Goal: Task Accomplishment & Management: Manage account settings

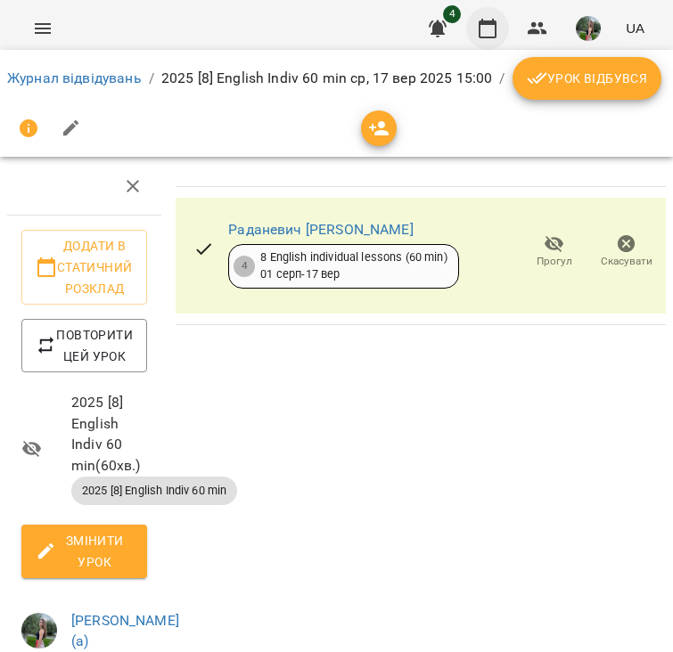
click at [481, 22] on icon "button" at bounding box center [487, 29] width 18 height 20
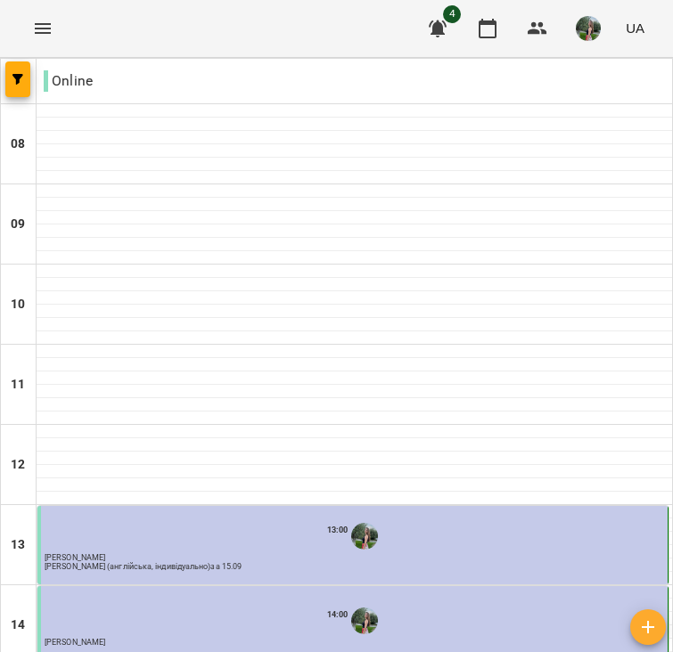
scroll to position [736, 0]
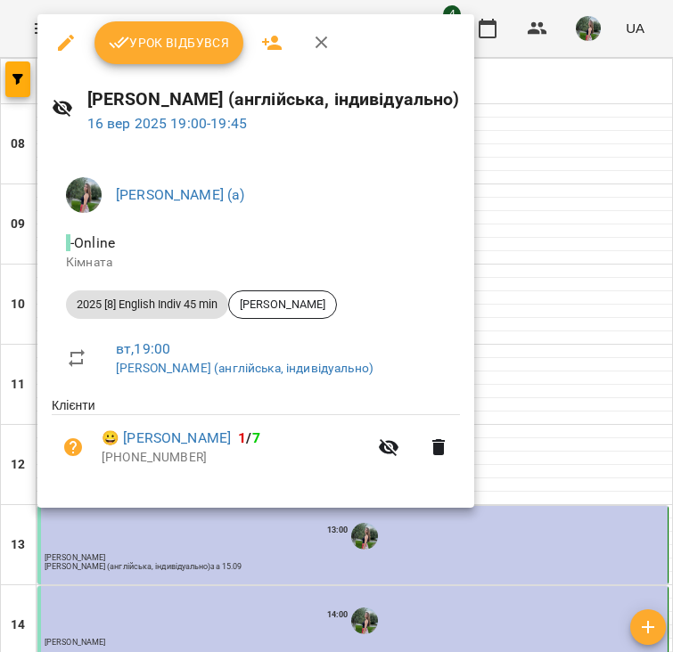
click at [189, 53] on span "Урок відбувся" at bounding box center [169, 42] width 121 height 21
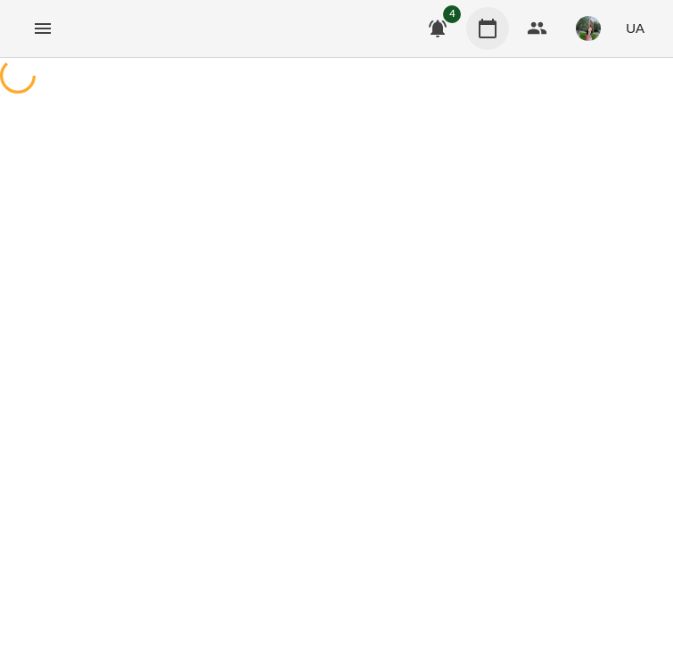
click at [487, 37] on icon "button" at bounding box center [487, 29] width 18 height 20
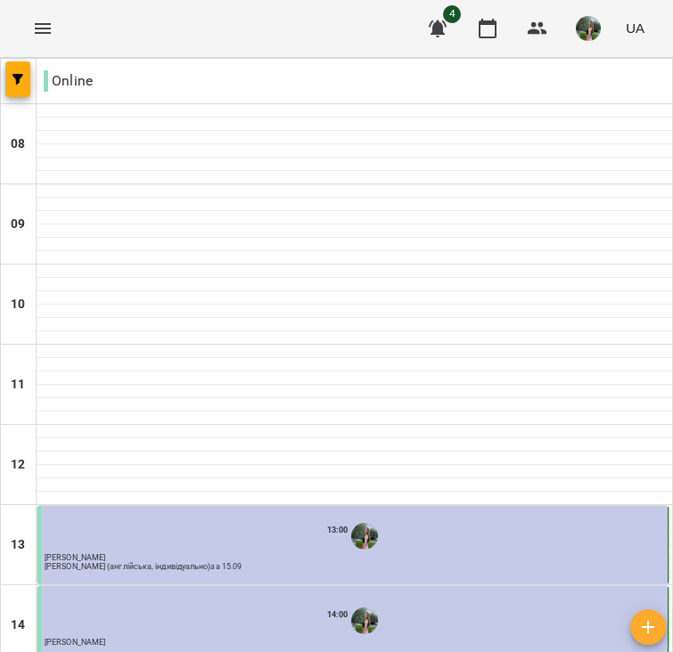
scroll to position [754, 0]
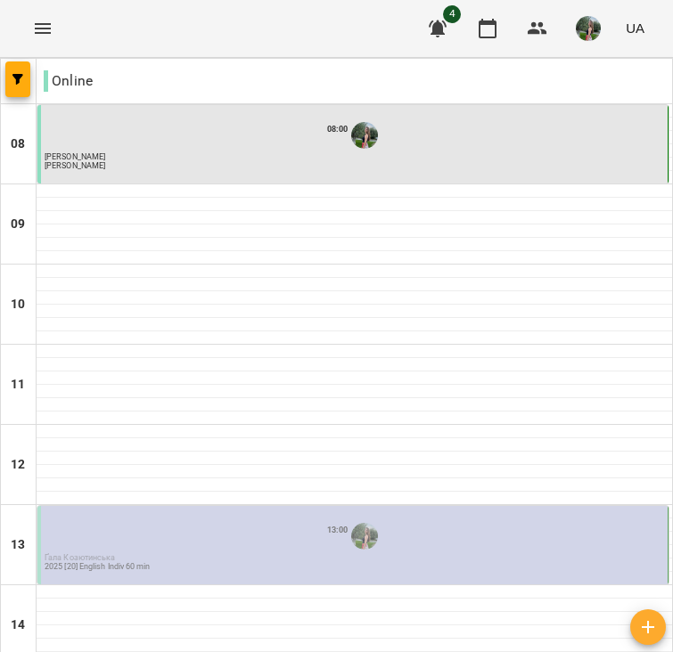
click at [296, 135] on div "08:00" at bounding box center [354, 135] width 619 height 34
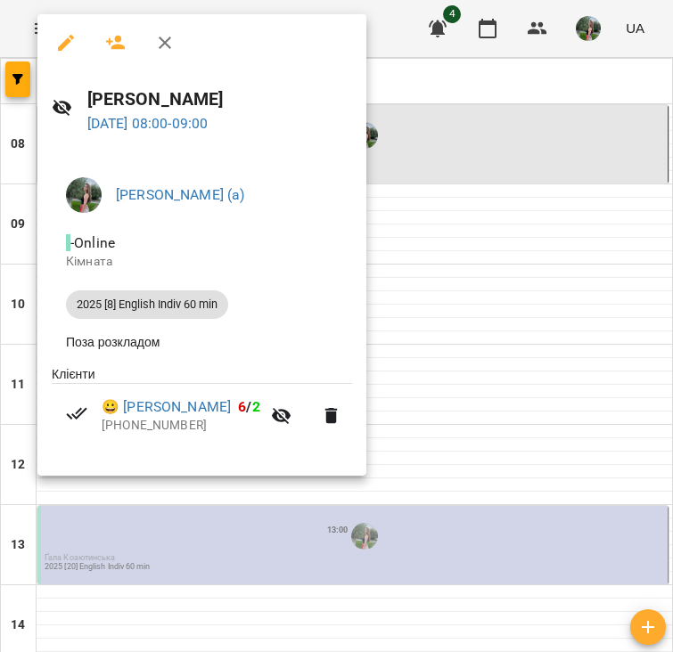
click at [412, 283] on div at bounding box center [336, 326] width 673 height 652
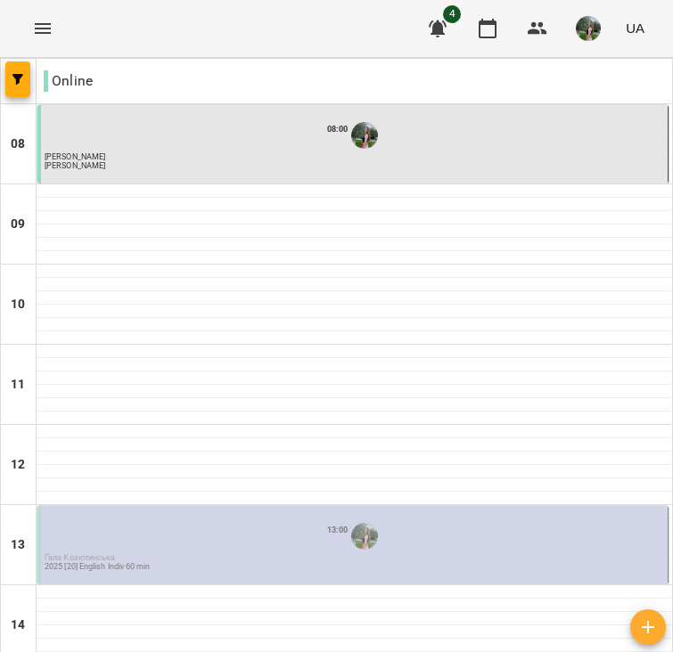
scroll to position [273, 0]
click at [412, 554] on p "Ґала Козютинська" at bounding box center [354, 558] width 619 height 8
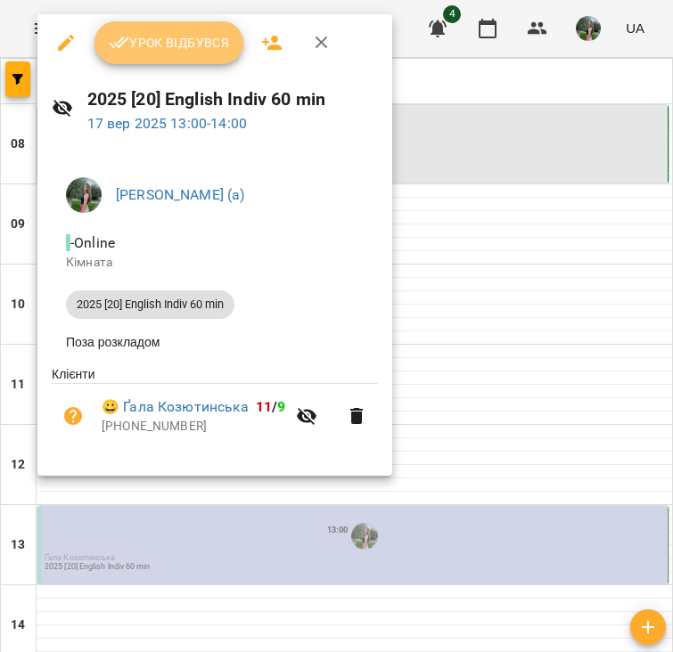
click at [144, 48] on span "Урок відбувся" at bounding box center [169, 42] width 121 height 21
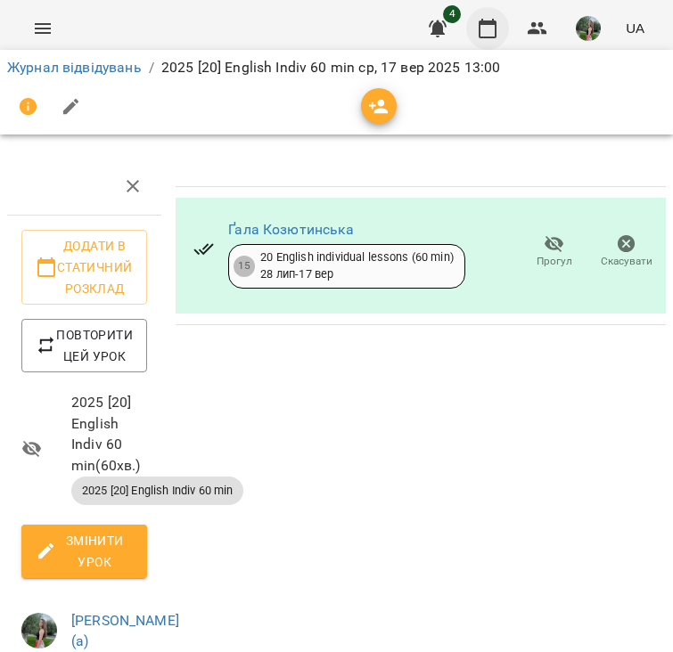
click at [483, 34] on icon "button" at bounding box center [487, 28] width 21 height 21
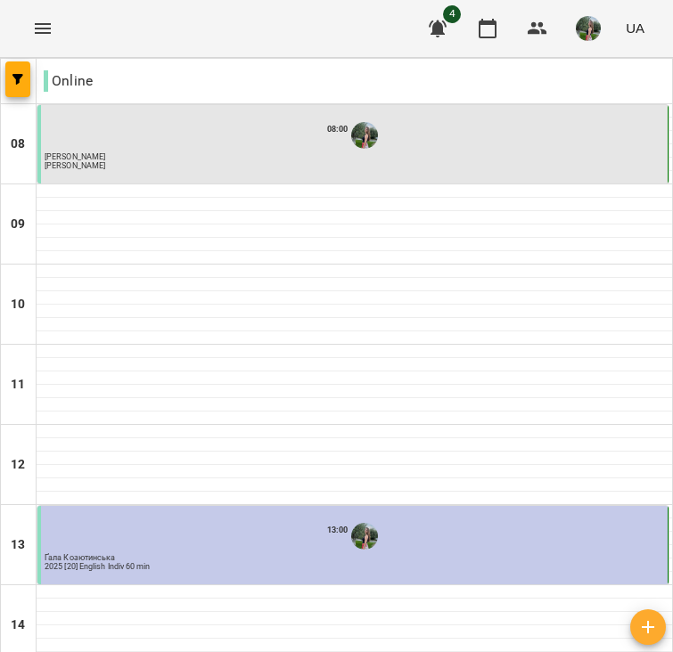
scroll to position [495, 0]
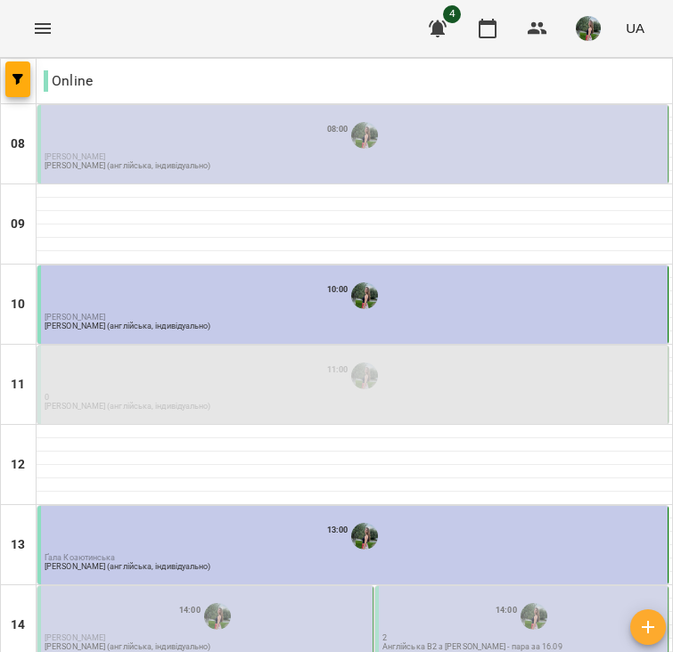
scroll to position [454, 0]
